Goal: Information Seeking & Learning: Learn about a topic

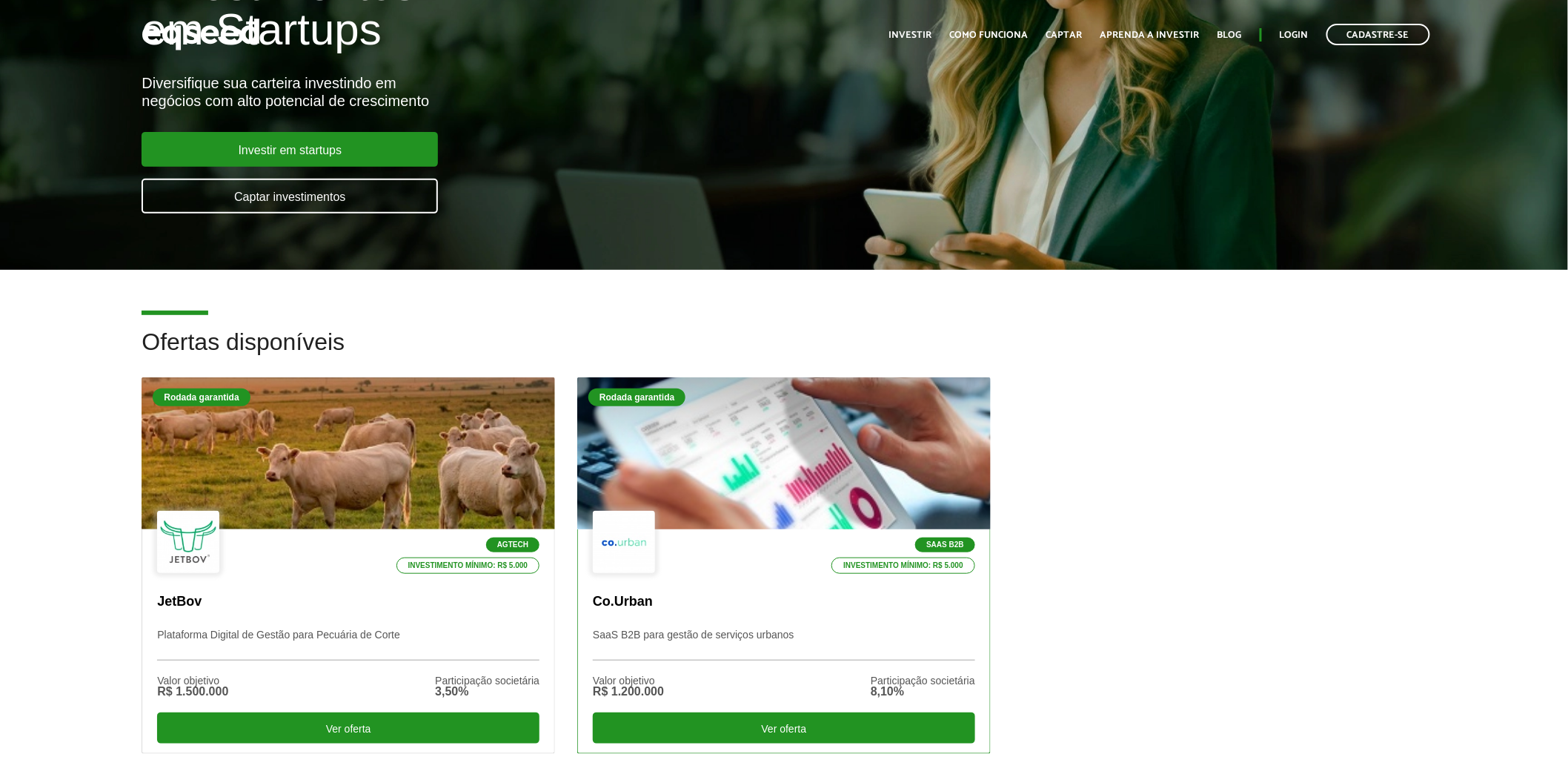
scroll to position [411, 0]
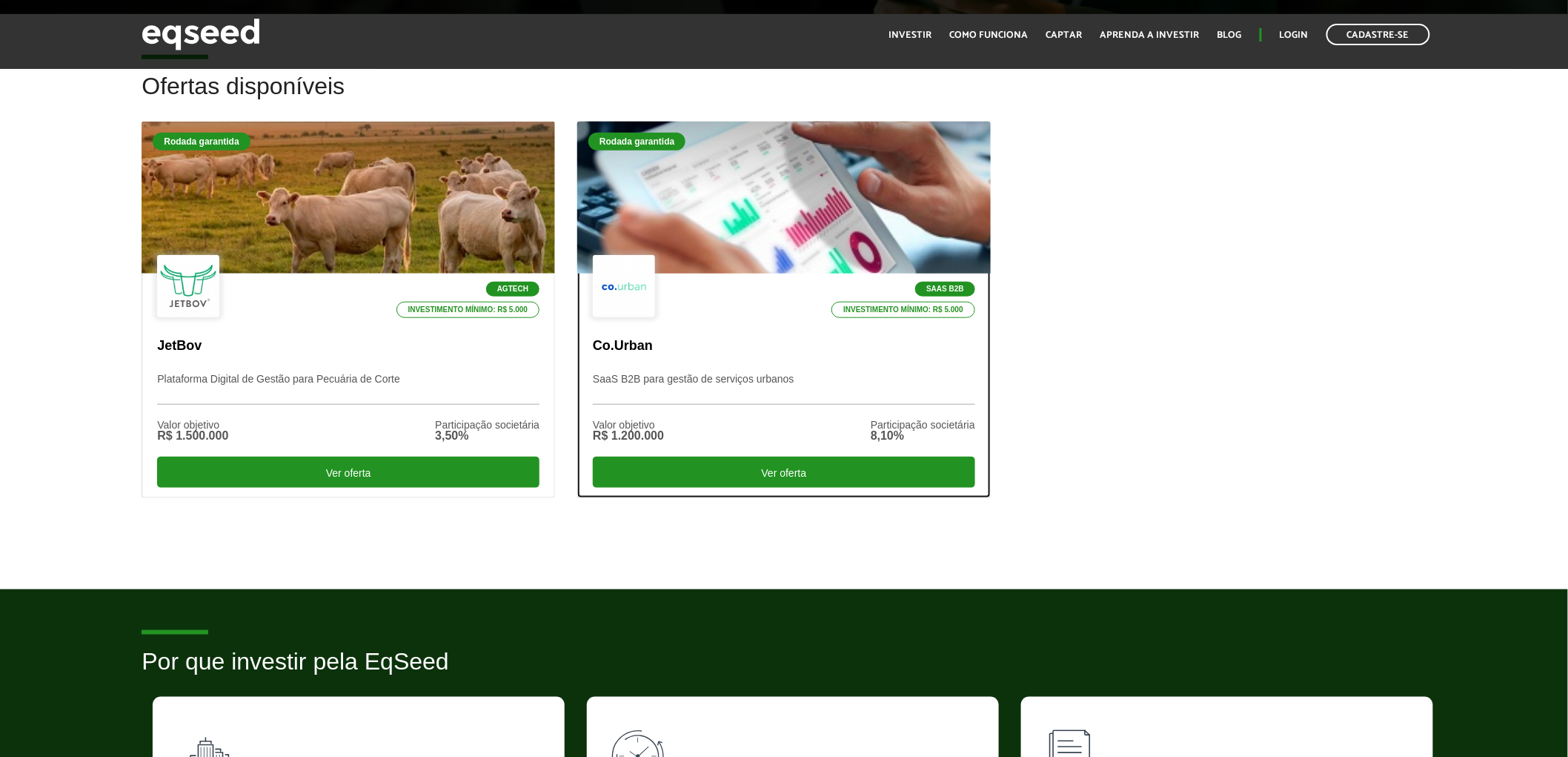
click at [830, 262] on div "SaaS B2B Investimento mínimo: R$ 5.000" at bounding box center [784, 287] width 383 height 64
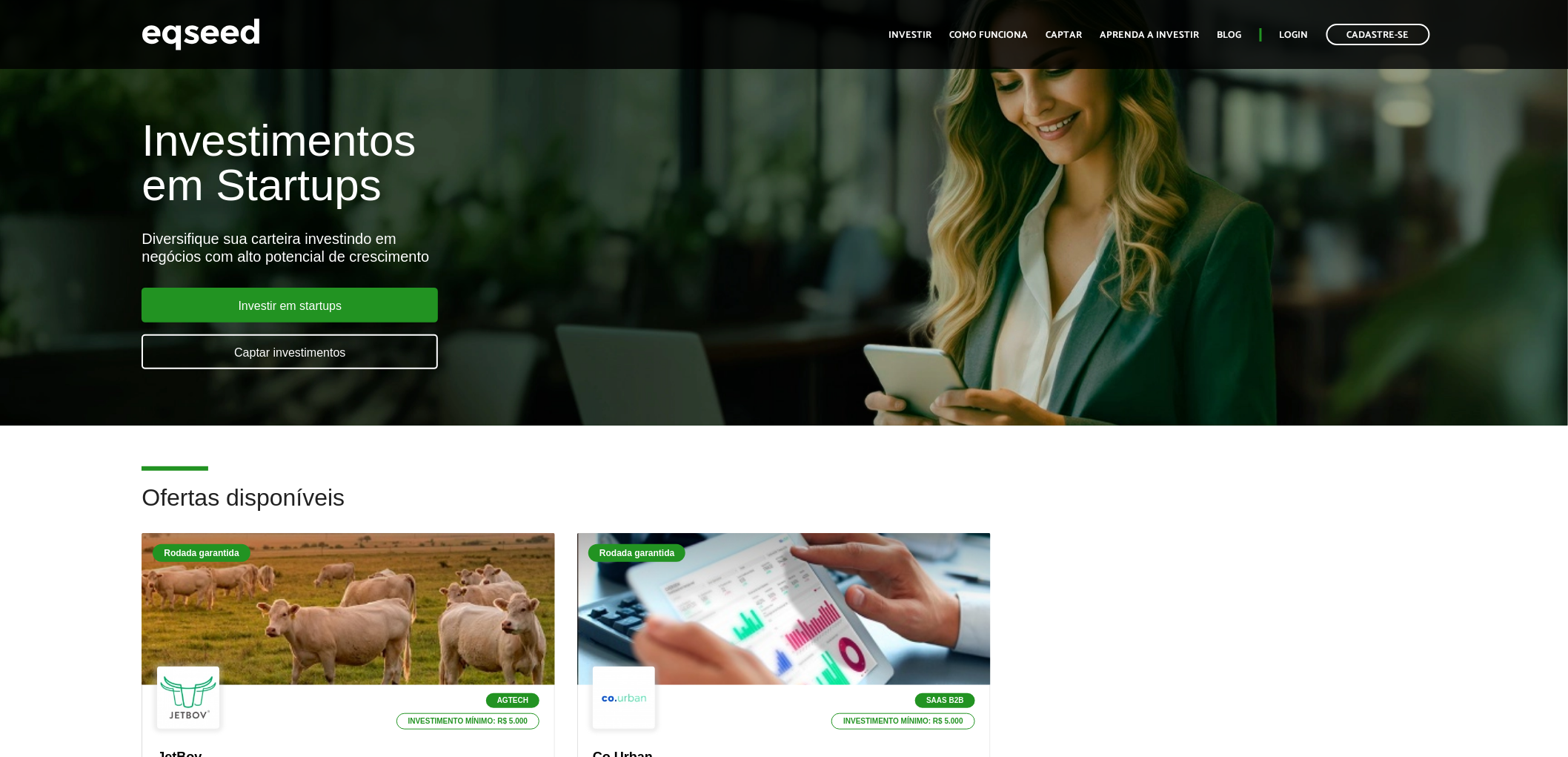
scroll to position [411, 0]
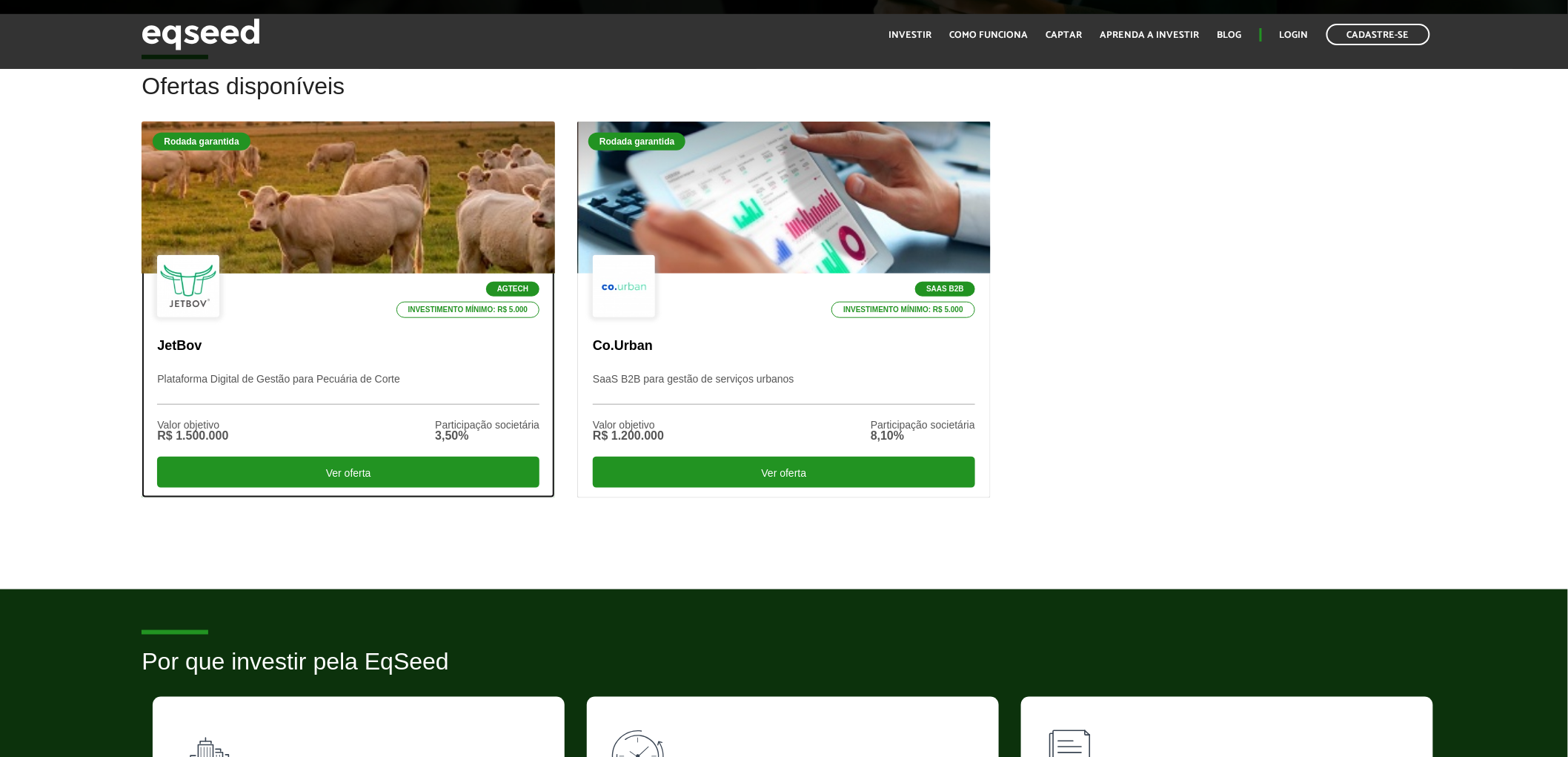
click at [395, 150] on div "Rodada garantida" at bounding box center [349, 143] width 392 height 21
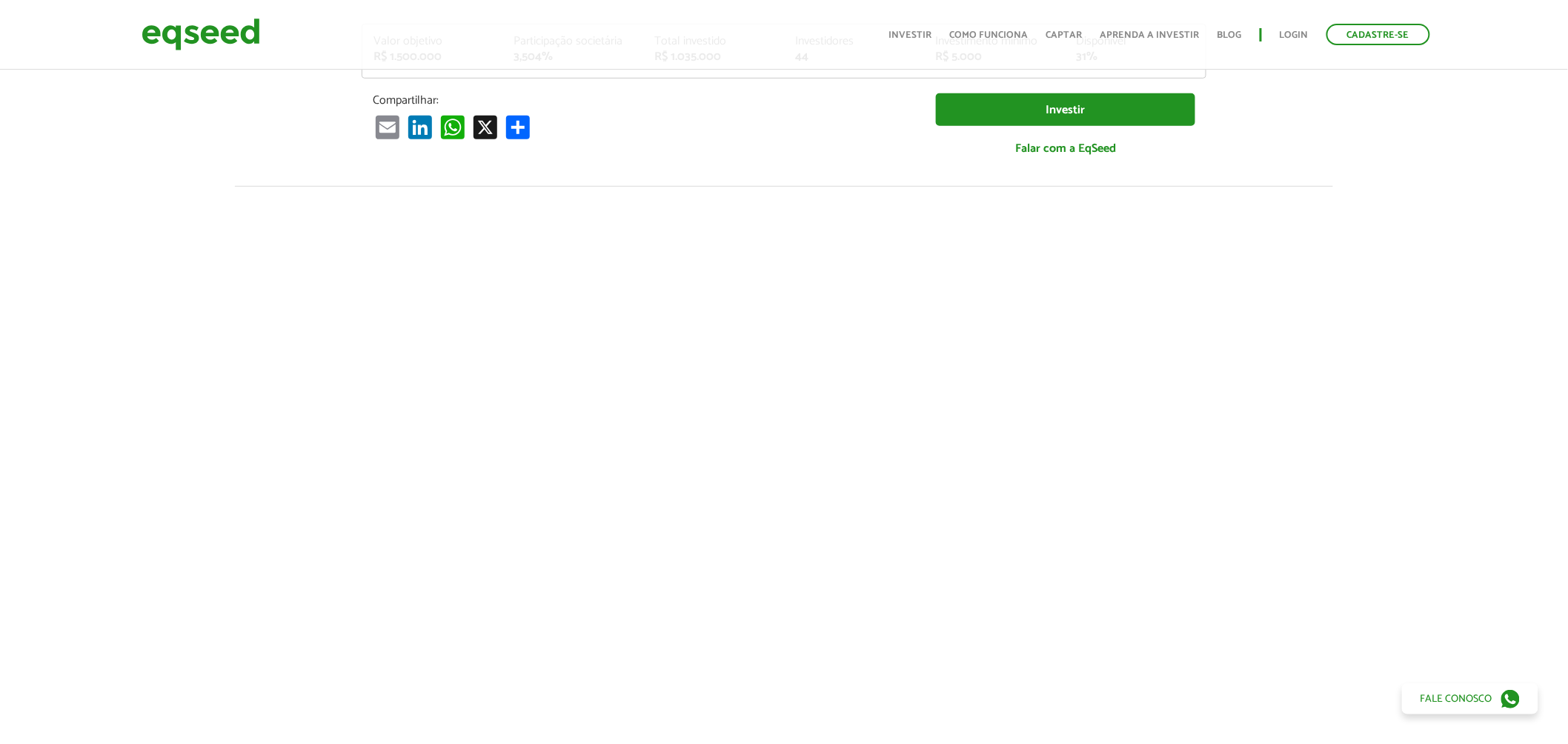
scroll to position [411, 0]
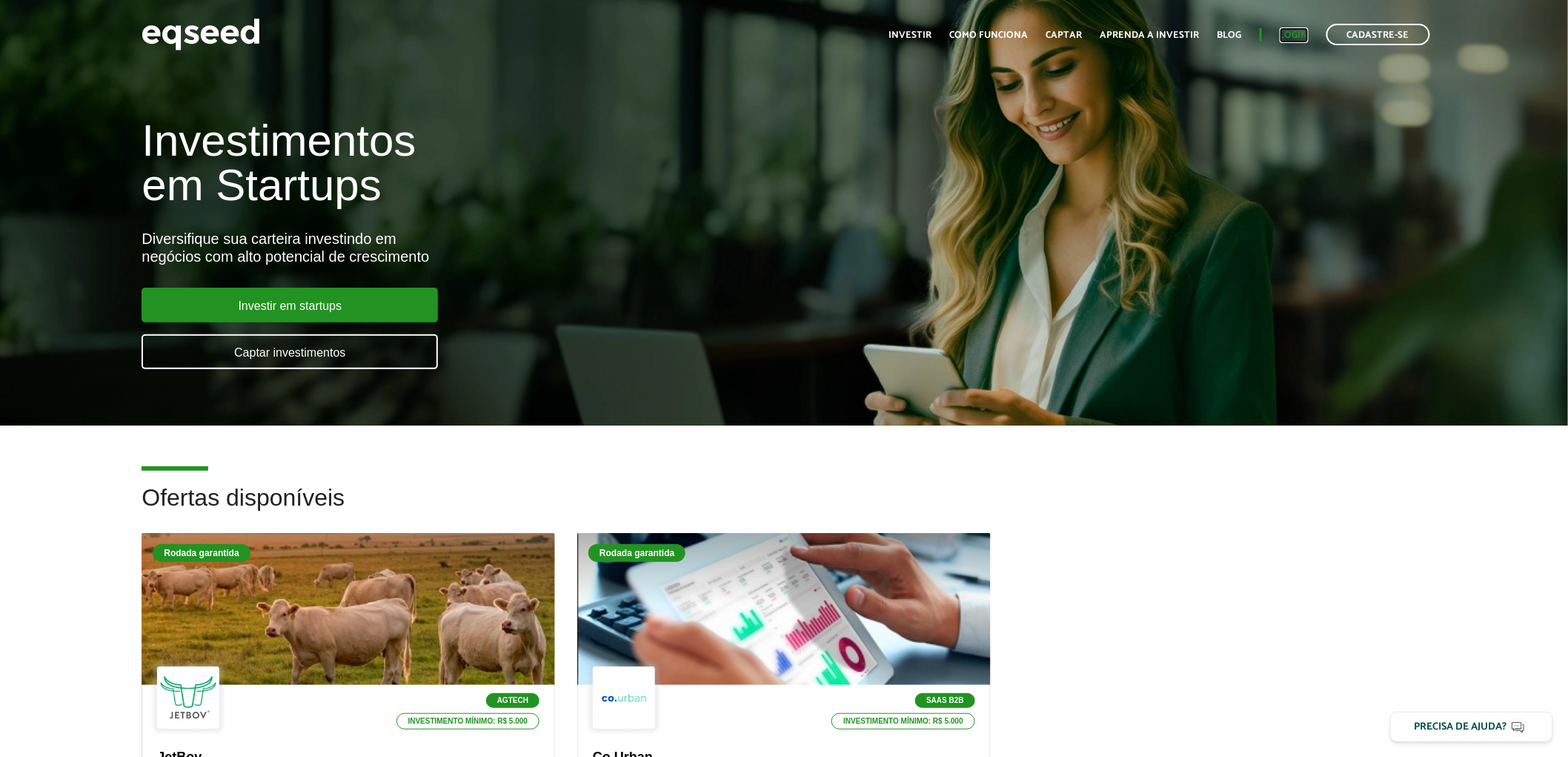
click at [1288, 39] on link "Login" at bounding box center [1294, 35] width 29 height 10
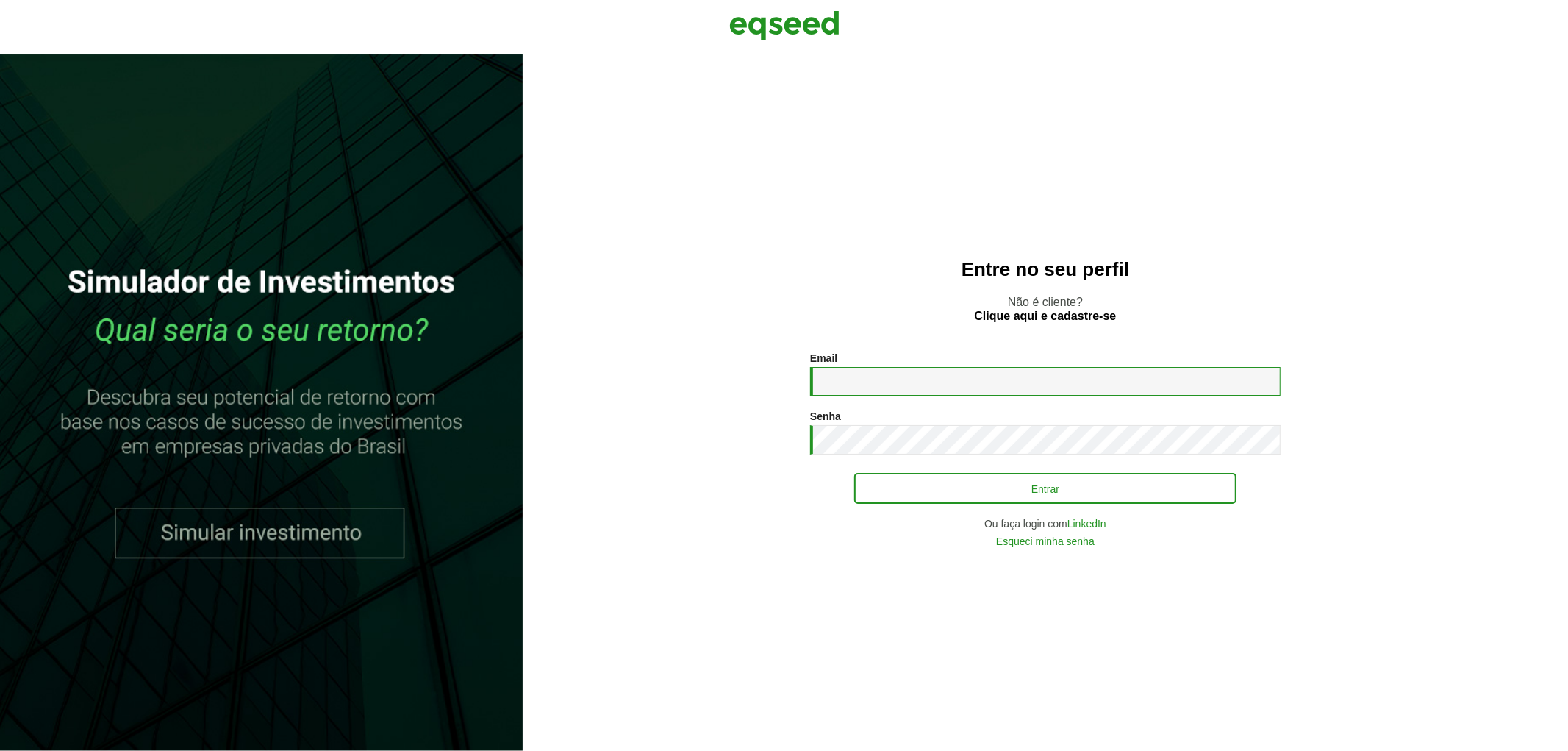
type input "**********"
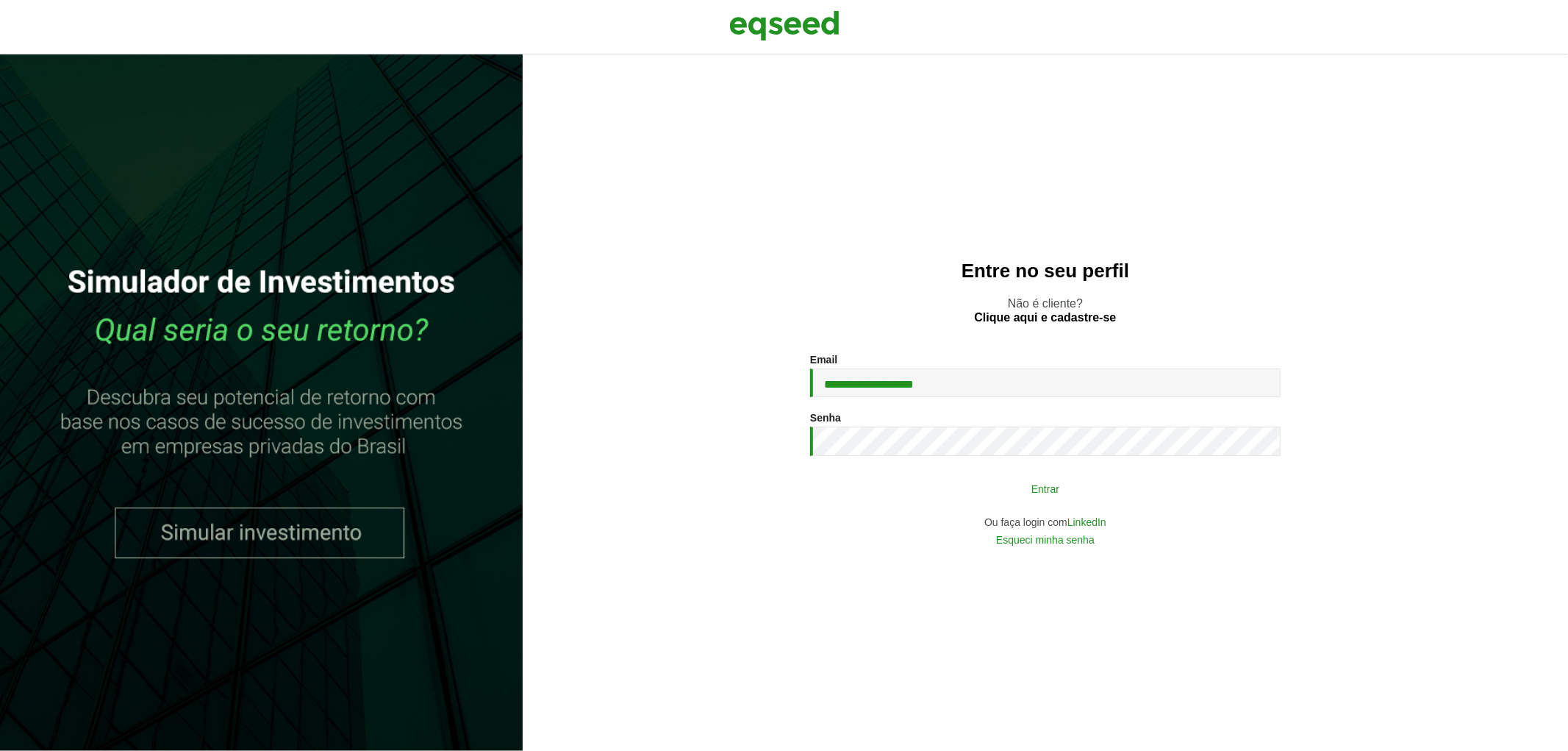
click at [1066, 491] on button "Entrar" at bounding box center [1045, 488] width 383 height 28
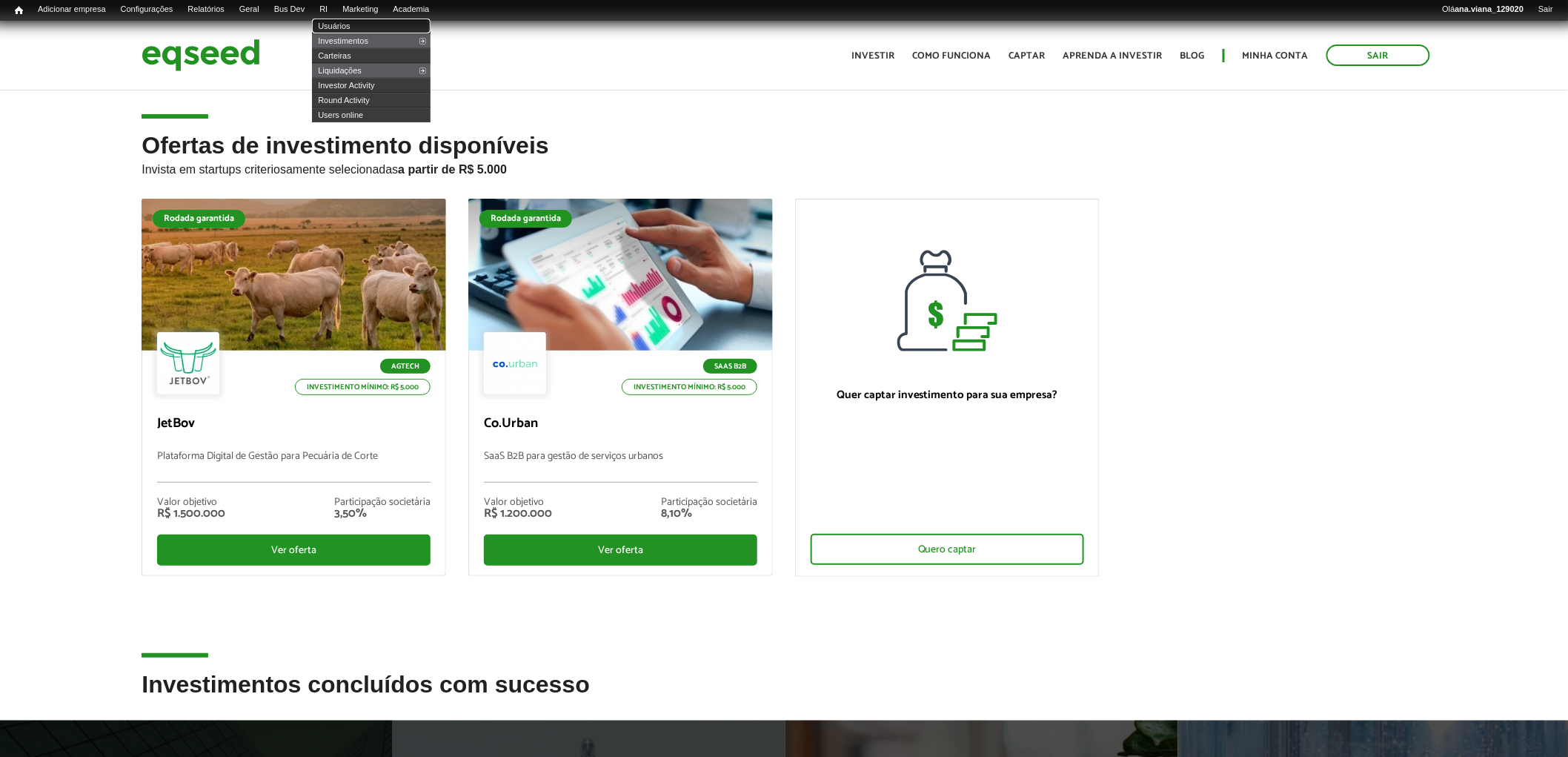
click at [359, 23] on link "Usuários" at bounding box center [371, 25] width 119 height 15
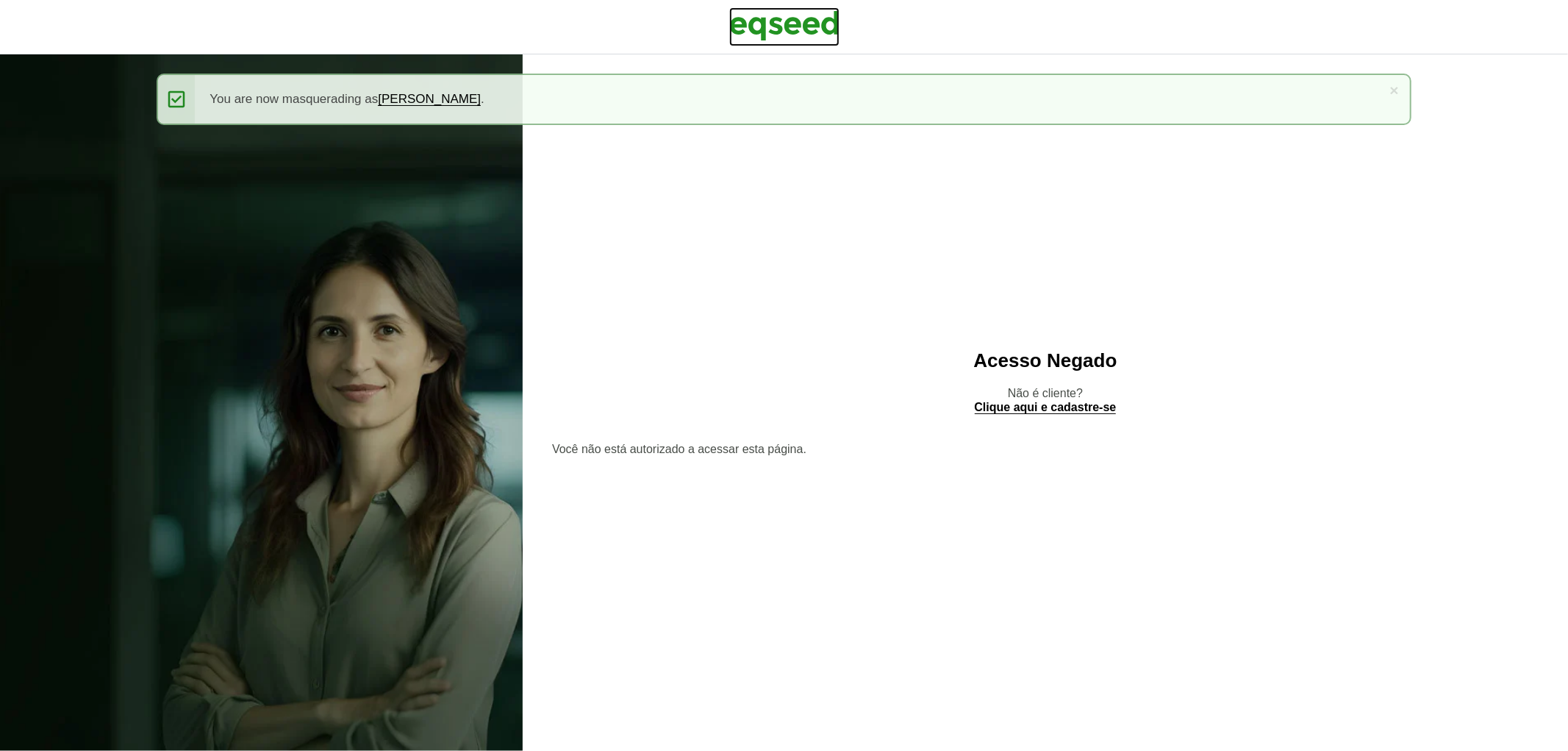
click at [801, 36] on img at bounding box center [784, 26] width 110 height 37
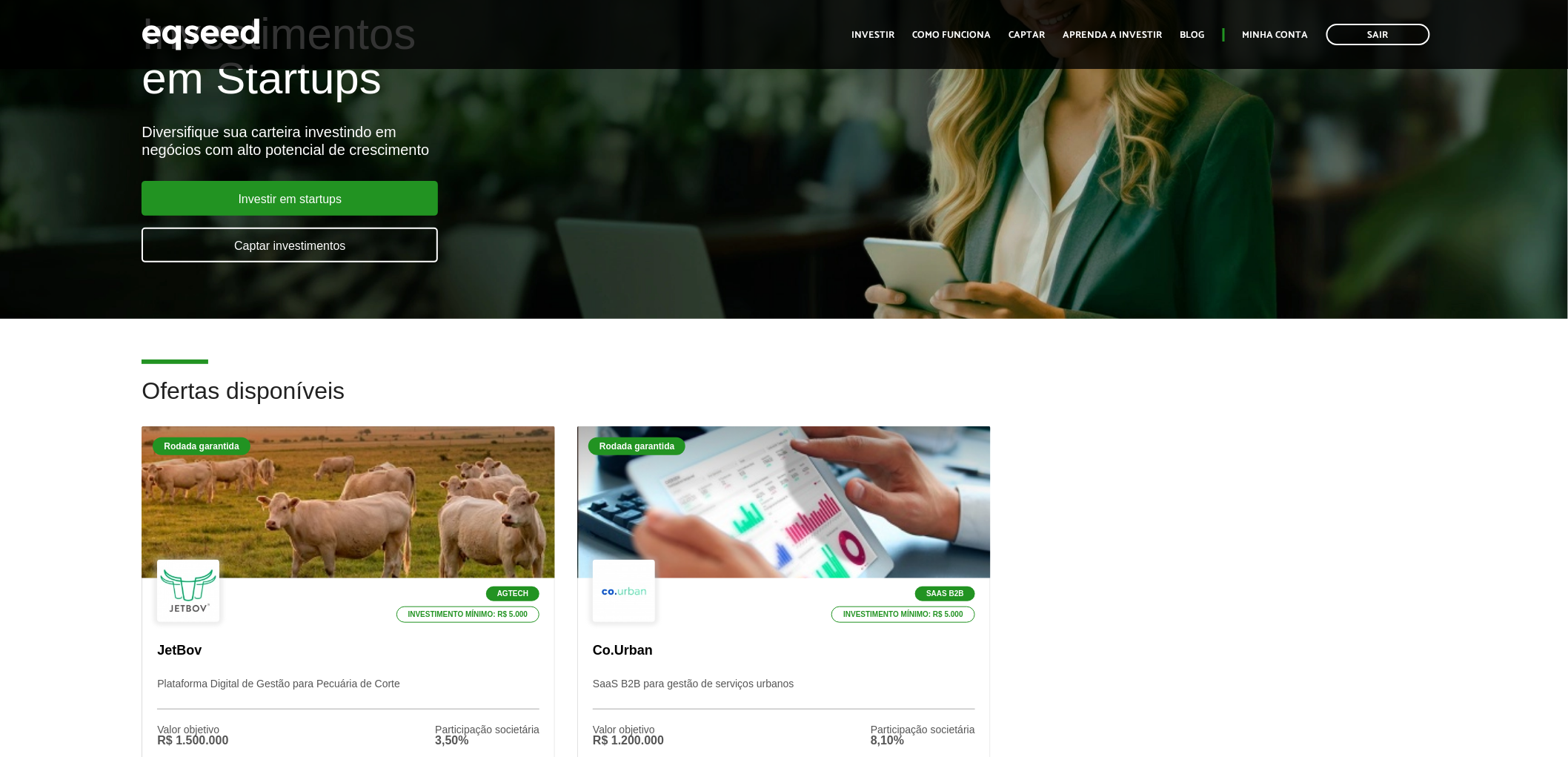
scroll to position [168, 0]
